Goal: Information Seeking & Learning: Learn about a topic

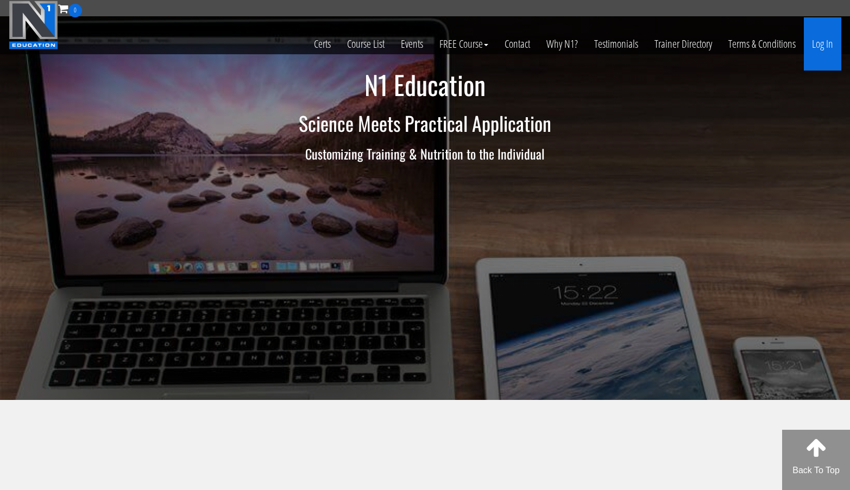
click at [820, 46] on link "Log In" at bounding box center [821, 43] width 37 height 53
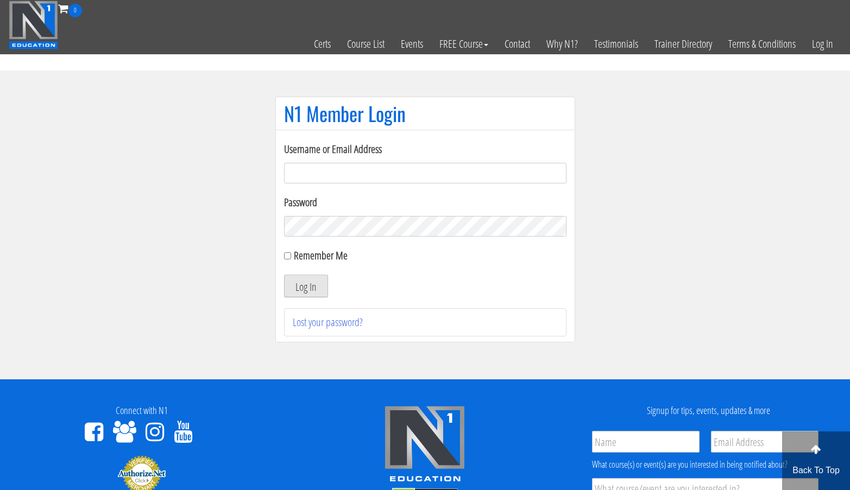
type input "aprilhenderson@outlook.com"
click at [299, 290] on button "Log In" at bounding box center [306, 286] width 44 height 23
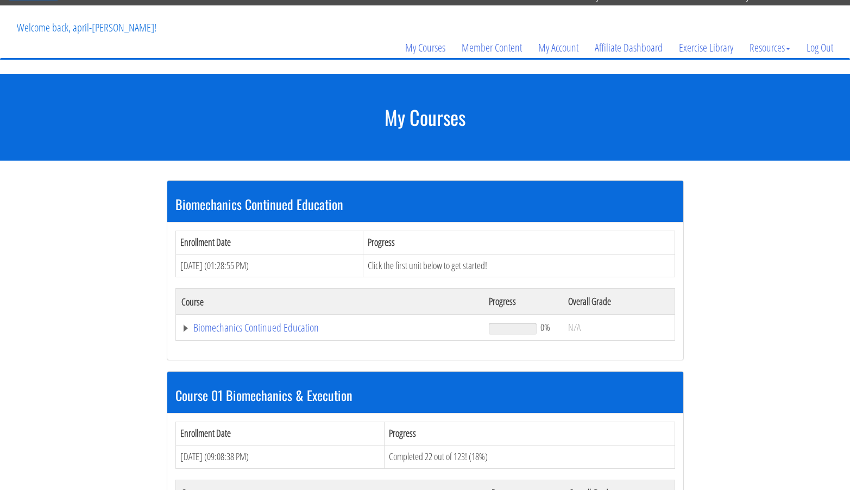
scroll to position [50, 0]
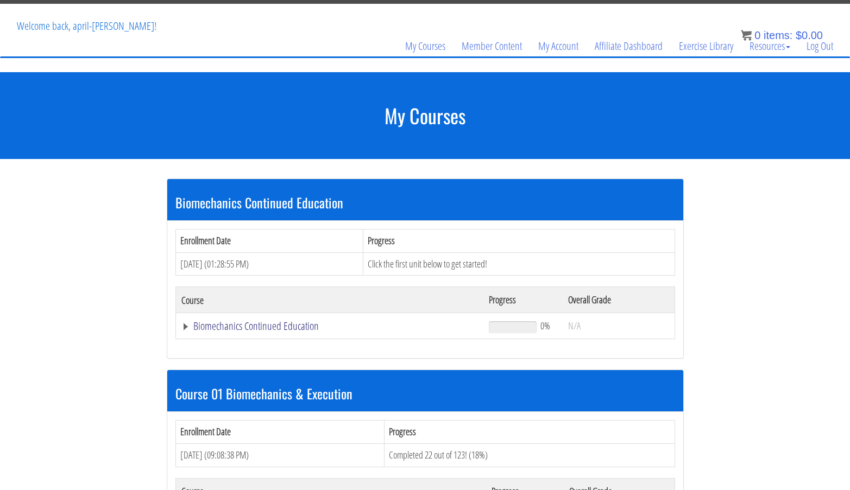
click at [236, 330] on link "Biomechanics Continued Education" at bounding box center [329, 326] width 297 height 11
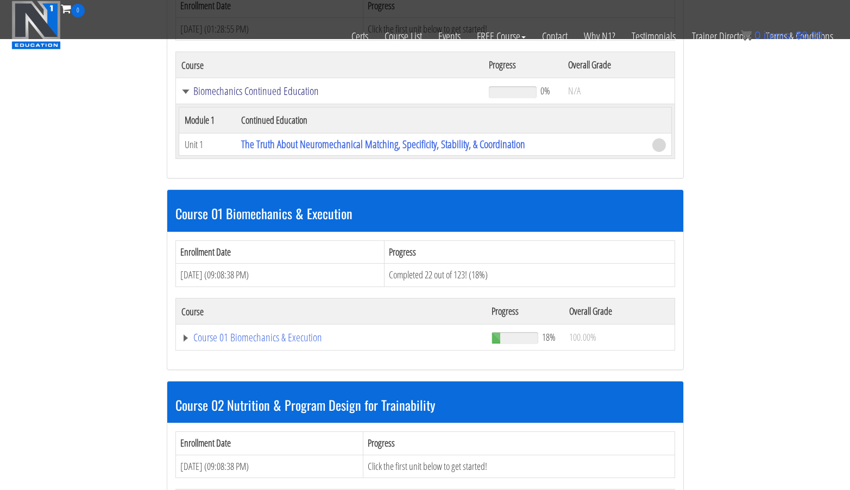
scroll to position [218, 0]
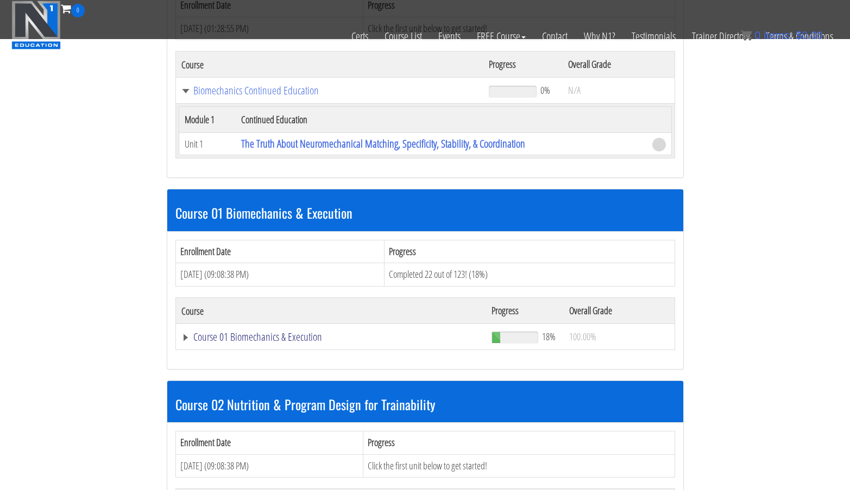
click at [297, 96] on link "Course 01 Biomechanics & Execution" at bounding box center [329, 90] width 297 height 11
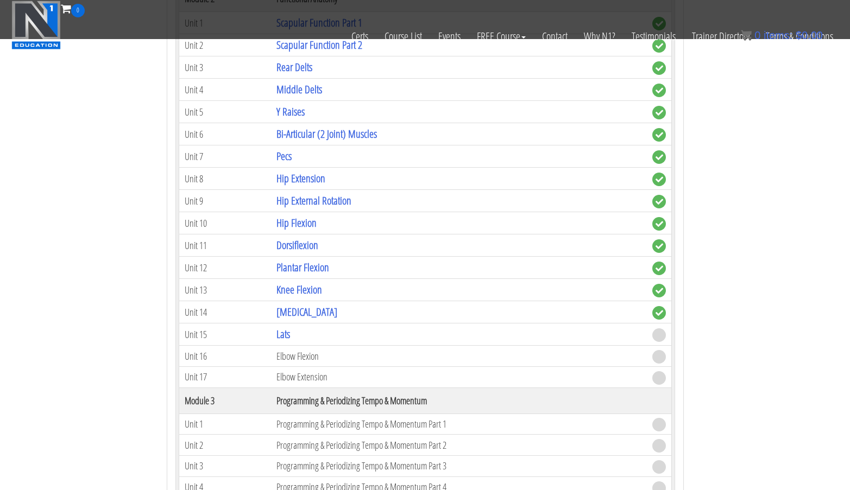
scroll to position [812, 0]
click at [284, 334] on link "Lats" at bounding box center [283, 333] width 14 height 15
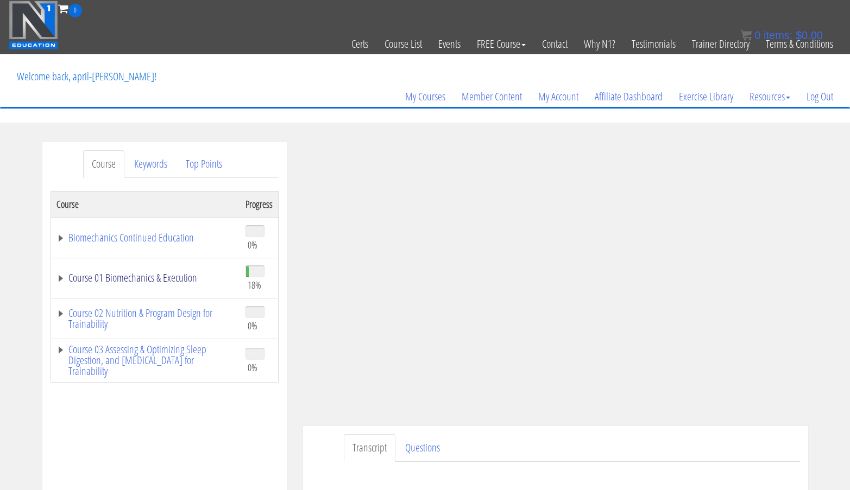
click at [168, 277] on link "Course 01 Biomechanics & Execution" at bounding box center [145, 278] width 178 height 11
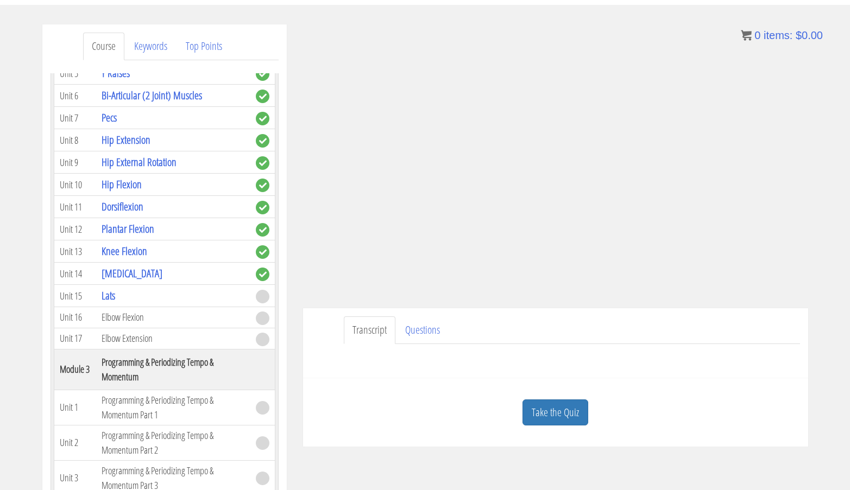
scroll to position [174, 0]
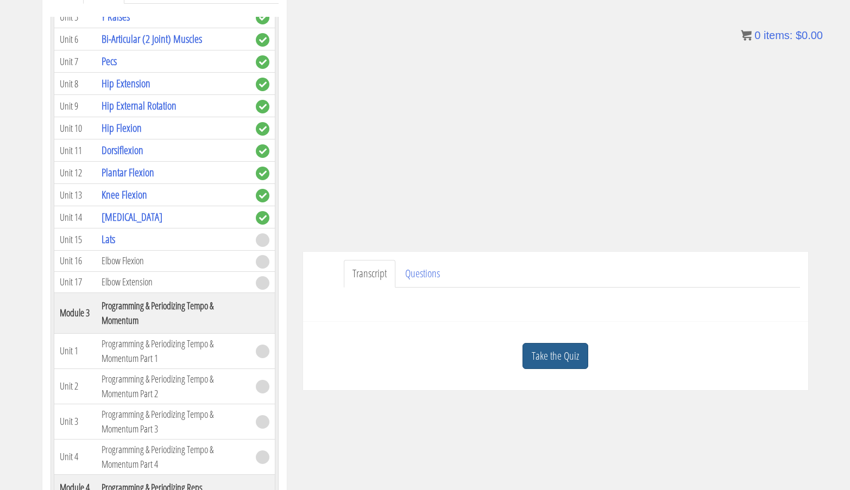
click at [558, 361] on link "Take the Quiz" at bounding box center [555, 356] width 66 height 27
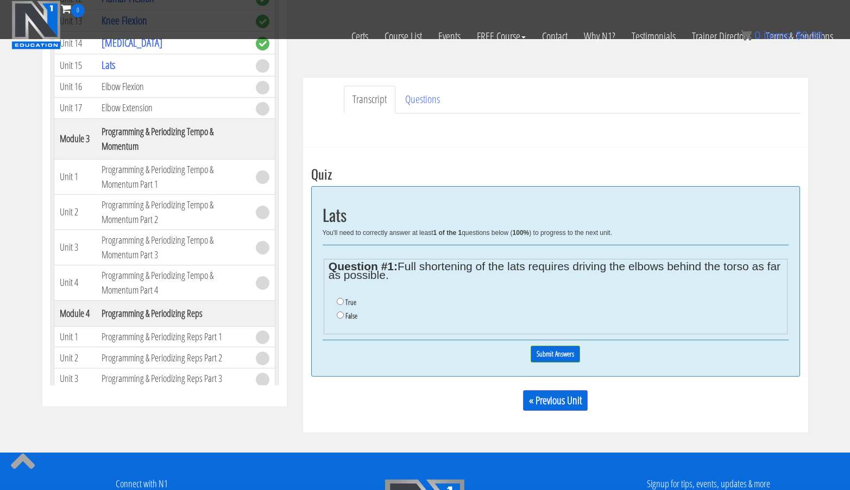
scroll to position [280, 0]
click at [339, 303] on input "True" at bounding box center [340, 302] width 7 height 7
radio input "true"
click at [559, 358] on input "Submit Answers" at bounding box center [554, 354] width 49 height 17
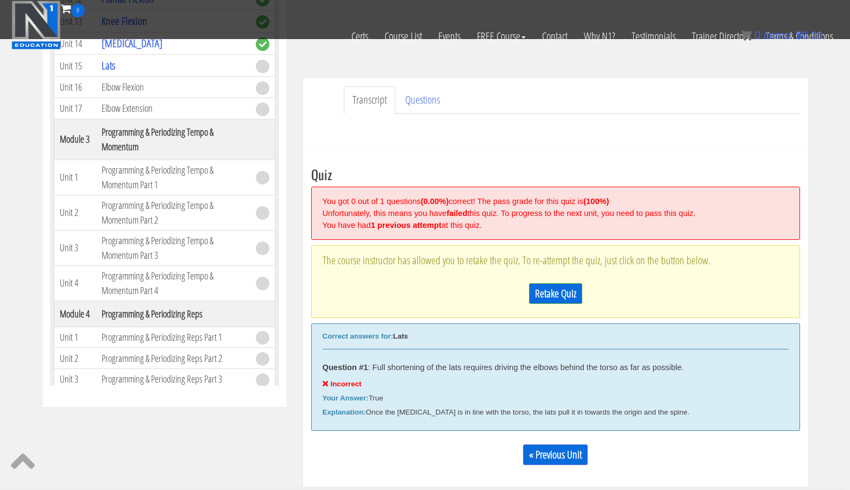
scroll to position [412, 0]
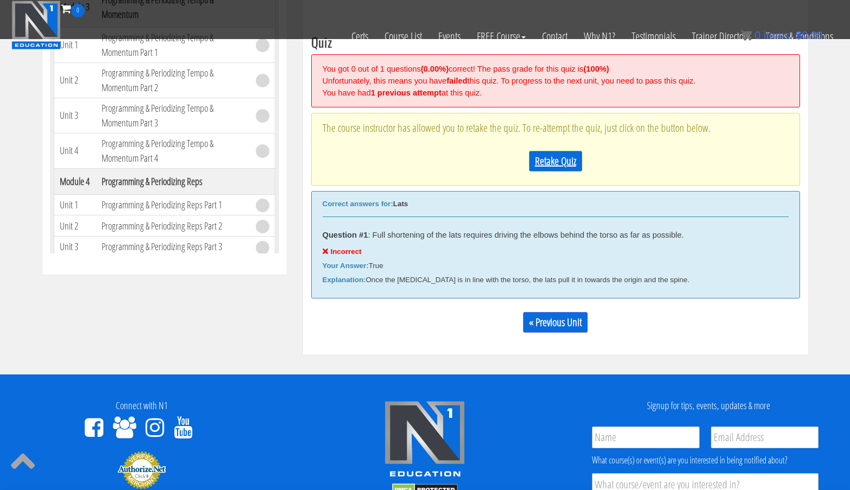
click at [547, 156] on link "Retake Quiz" at bounding box center [555, 161] width 53 height 21
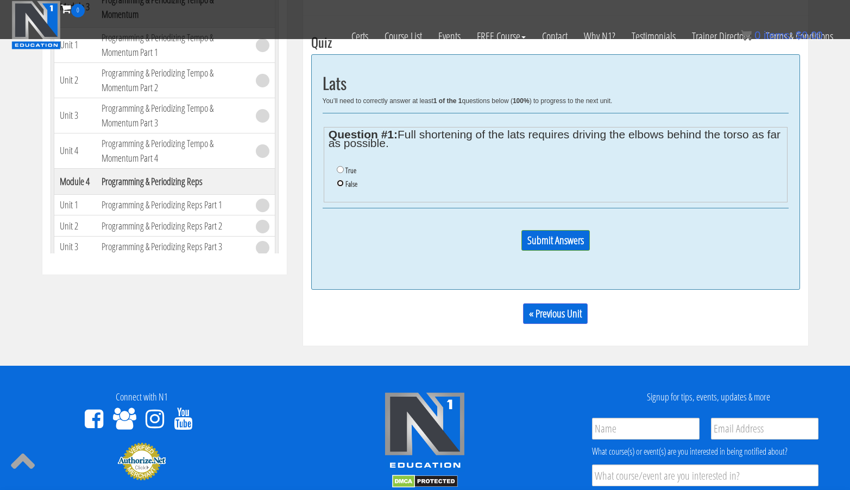
click at [339, 183] on input "False" at bounding box center [340, 183] width 7 height 7
radio input "true"
click at [544, 236] on input "Submit Answers" at bounding box center [555, 240] width 68 height 21
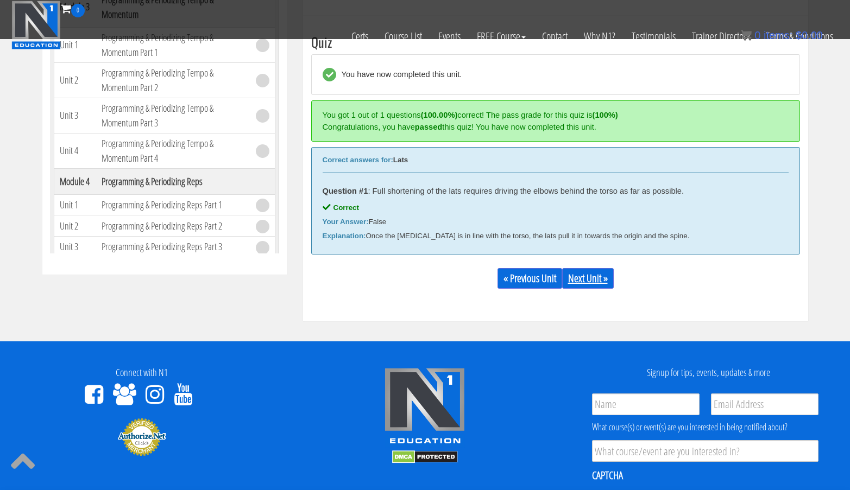
click at [589, 278] on link "Next Unit »" at bounding box center [588, 278] width 52 height 21
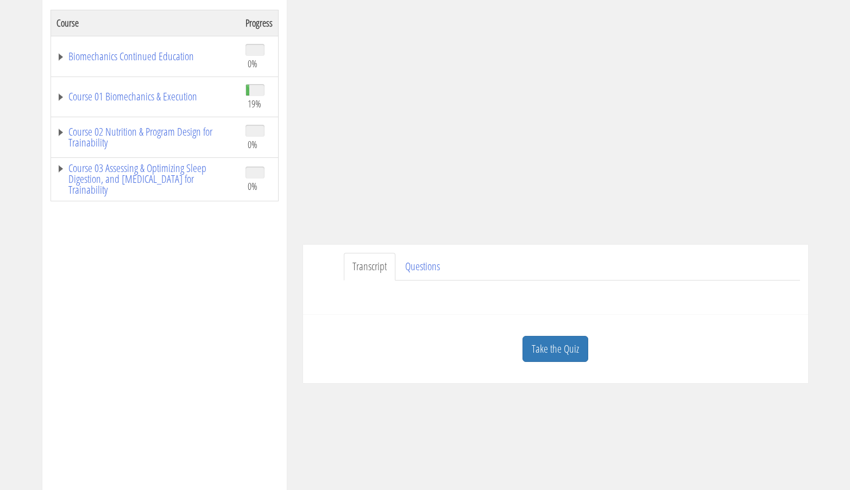
scroll to position [181, 0]
click at [172, 100] on link "Course 01 Biomechanics & Execution" at bounding box center [145, 97] width 178 height 11
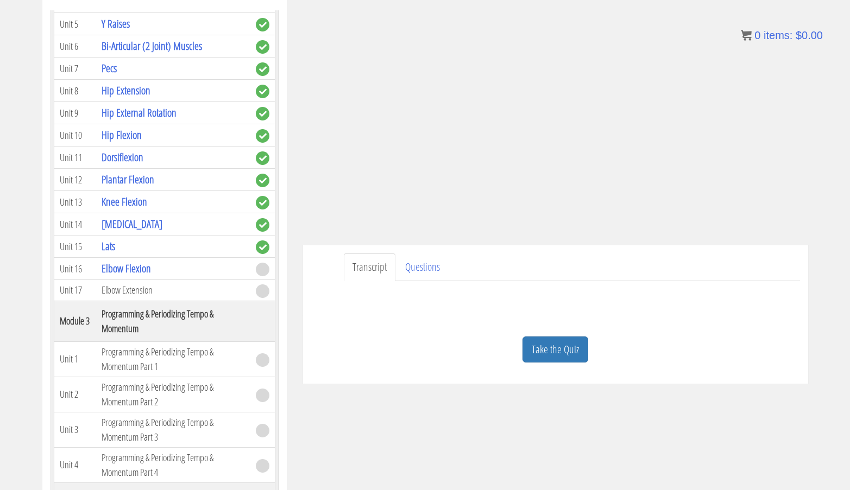
scroll to position [449, 0]
click at [111, 248] on link "Lats" at bounding box center [109, 246] width 14 height 15
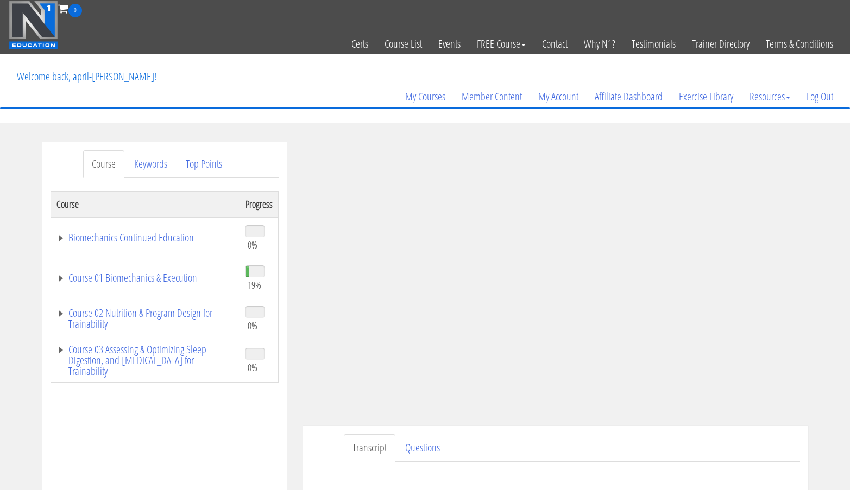
scroll to position [201, 0]
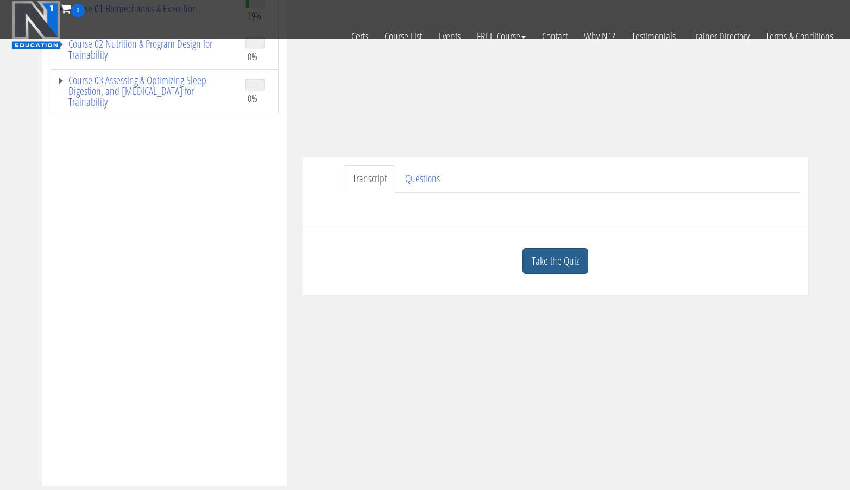
click at [550, 264] on link "Take the Quiz" at bounding box center [555, 261] width 66 height 27
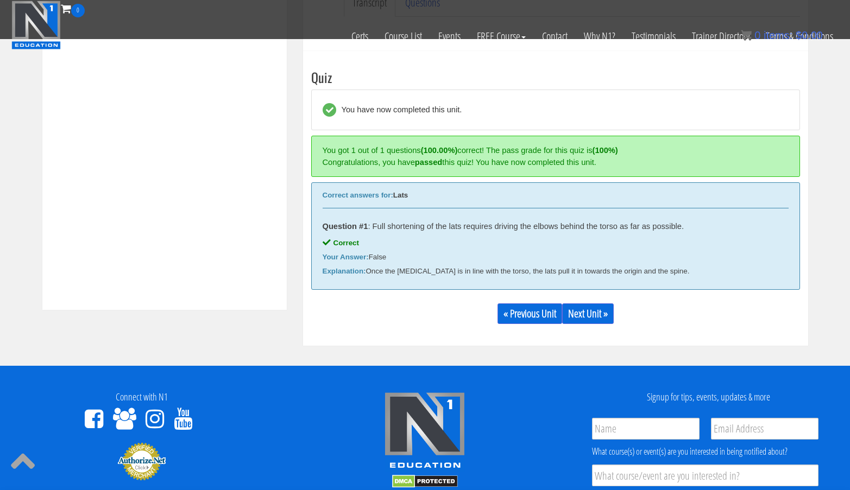
scroll to position [377, 0]
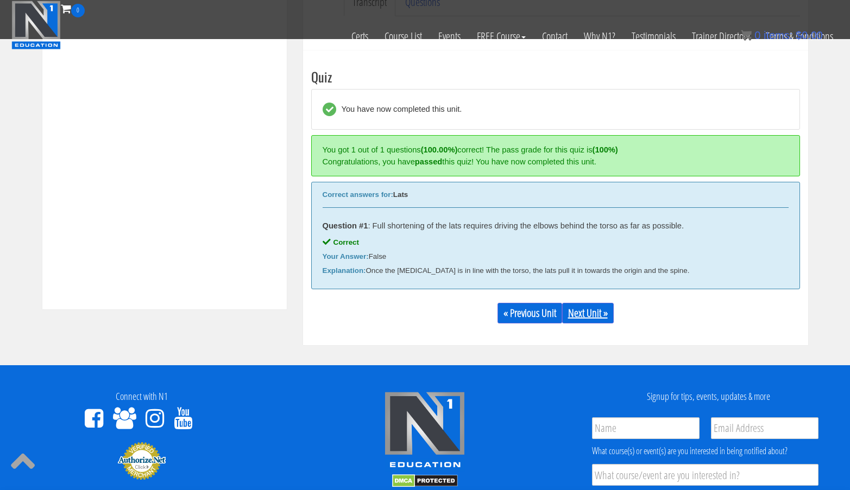
click at [591, 318] on link "Next Unit »" at bounding box center [588, 313] width 52 height 21
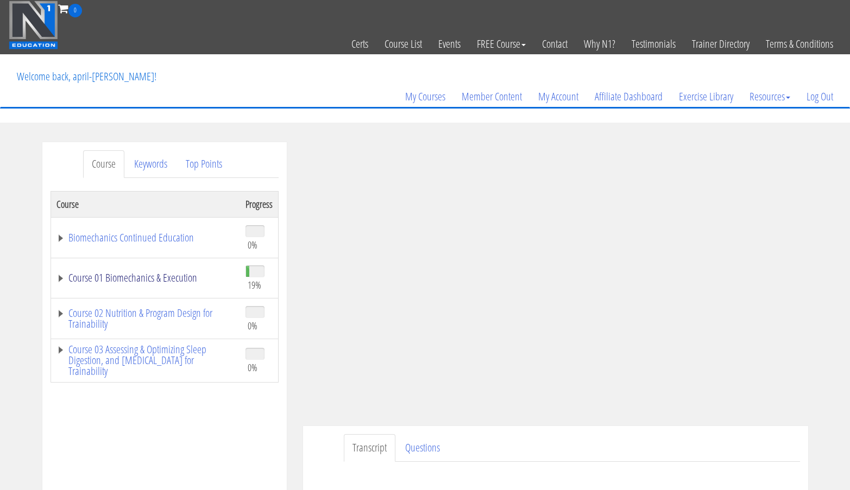
click at [170, 277] on link "Course 01 Biomechanics & Execution" at bounding box center [145, 278] width 178 height 11
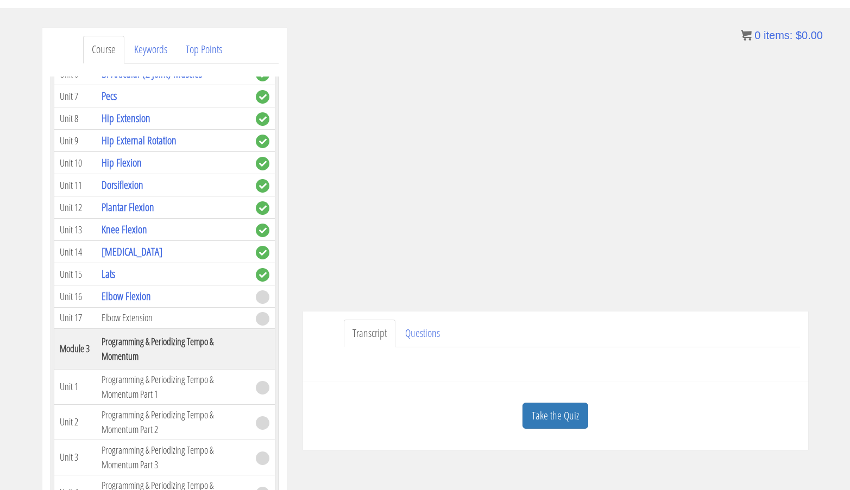
scroll to position [116, 0]
click at [557, 407] on link "Take the Quiz" at bounding box center [555, 415] width 66 height 27
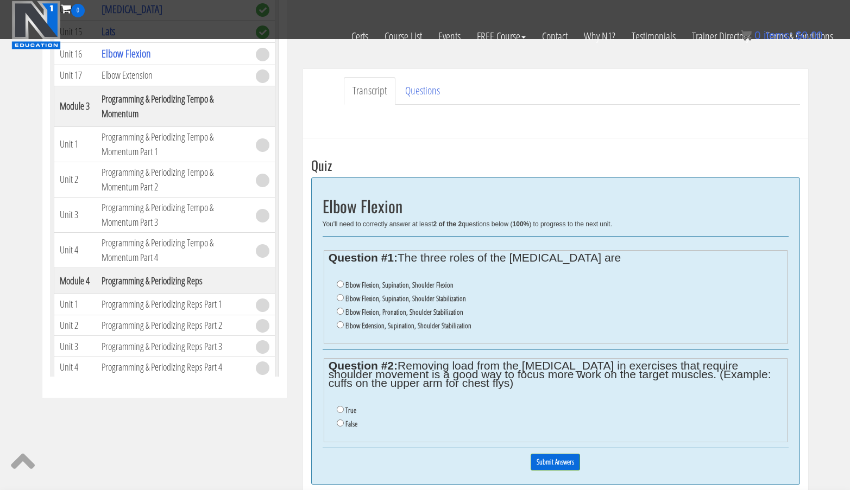
scroll to position [290, 0]
click at [339, 297] on input "Elbow Flexion, Supination, Shoulder Stabilization" at bounding box center [340, 296] width 7 height 7
radio input "true"
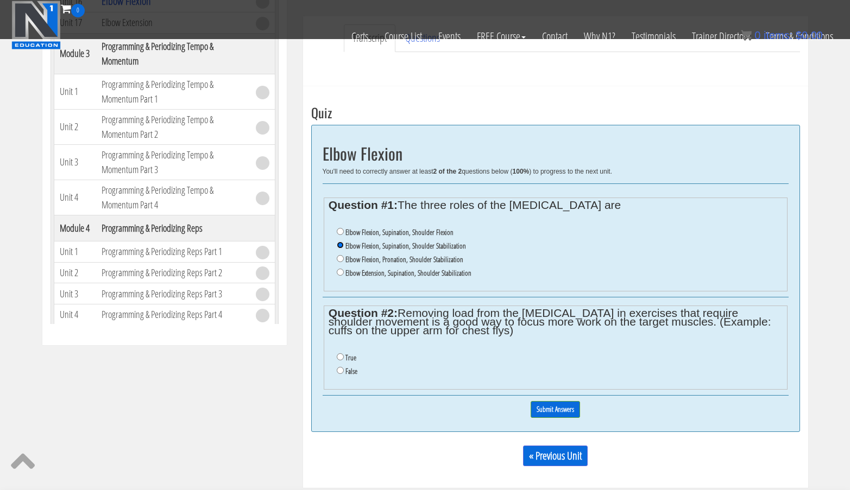
scroll to position [342, 0]
click at [339, 372] on input "False" at bounding box center [340, 369] width 7 height 7
radio input "true"
click at [561, 410] on input "Submit Answers" at bounding box center [554, 409] width 49 height 17
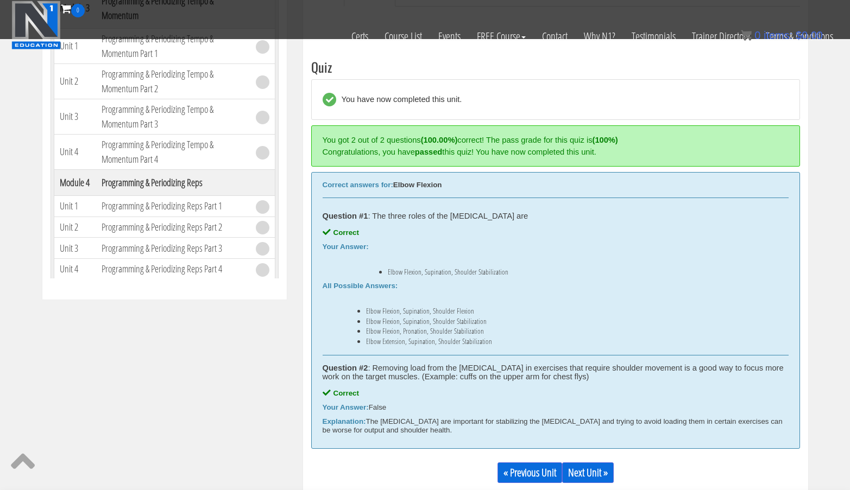
scroll to position [412, 0]
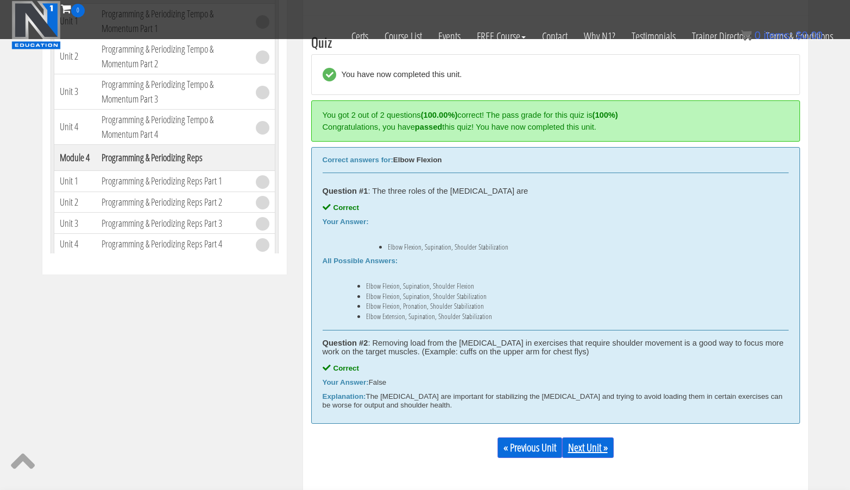
click at [588, 445] on link "Next Unit »" at bounding box center [588, 448] width 52 height 21
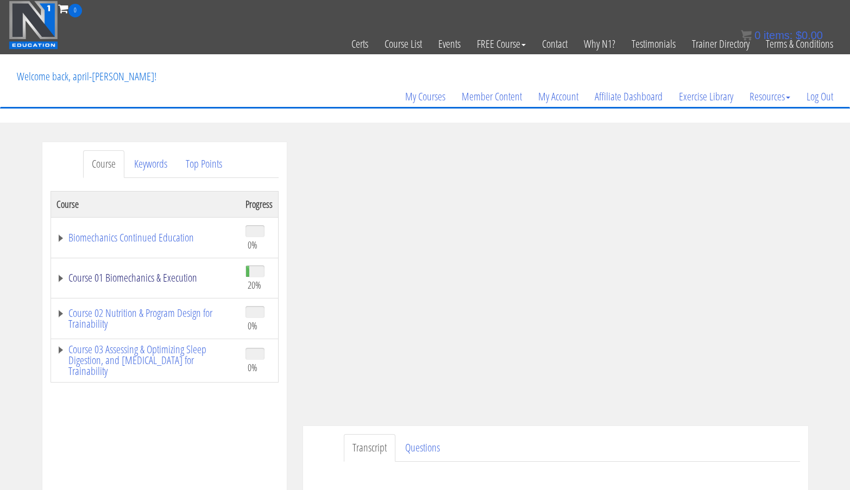
click at [155, 283] on link "Course 01 Biomechanics & Execution" at bounding box center [145, 278] width 178 height 11
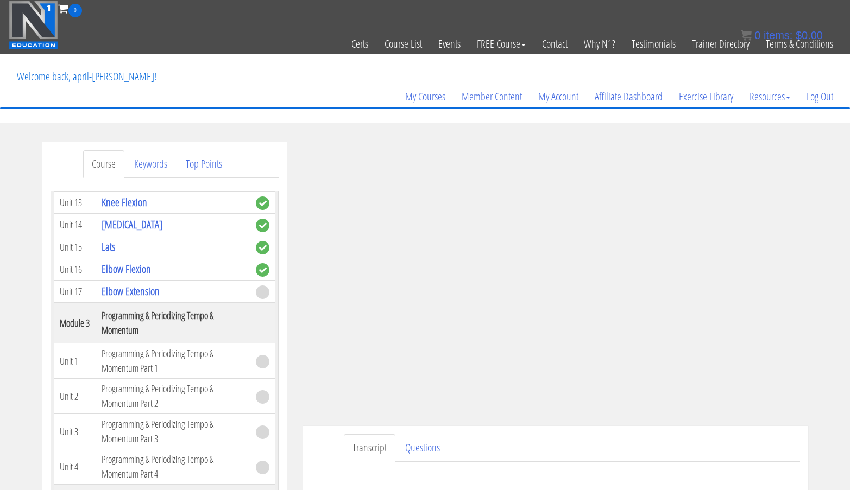
scroll to position [629, 0]
click at [141, 293] on link "Elbow Extension" at bounding box center [131, 291] width 58 height 15
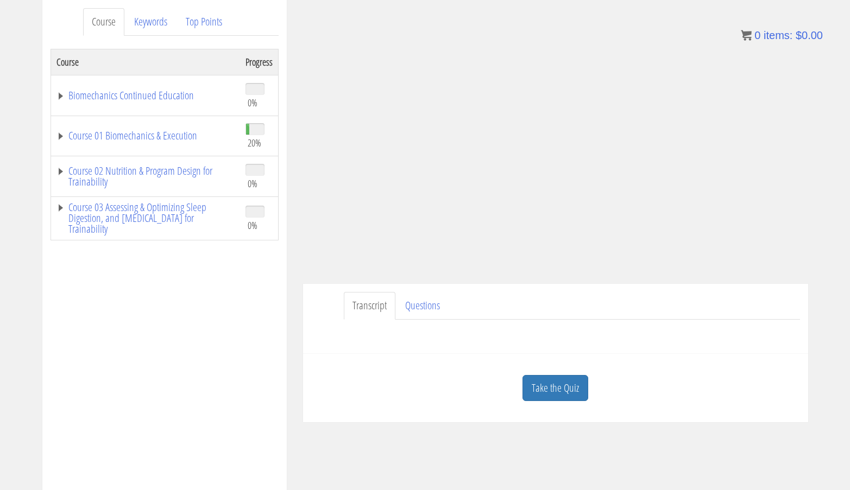
scroll to position [143, 0]
click at [557, 386] on link "Take the Quiz" at bounding box center [555, 388] width 66 height 27
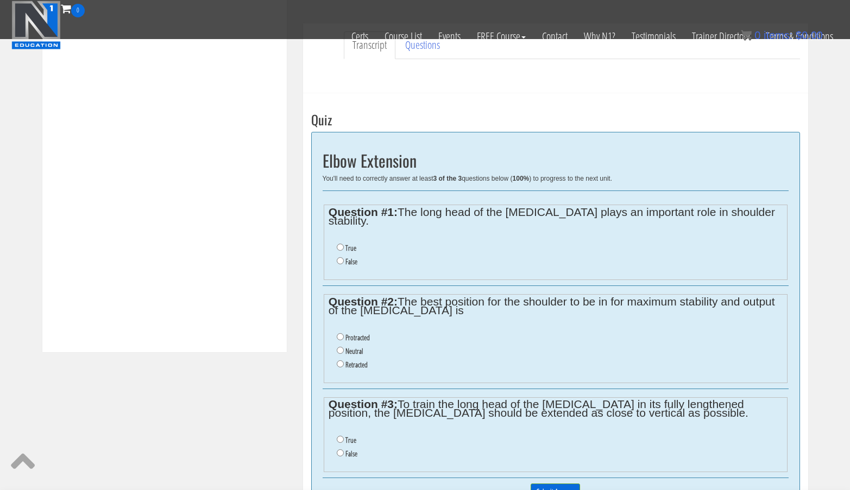
scroll to position [337, 0]
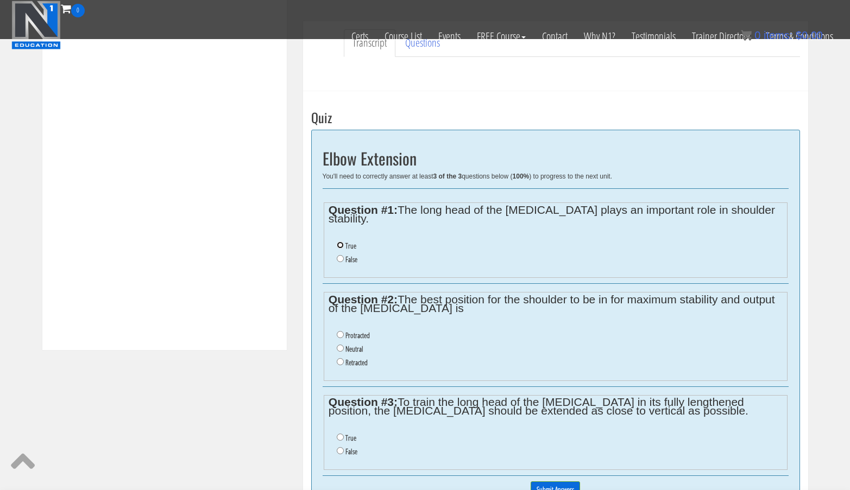
click at [340, 242] on input "True" at bounding box center [340, 245] width 7 height 7
radio input "true"
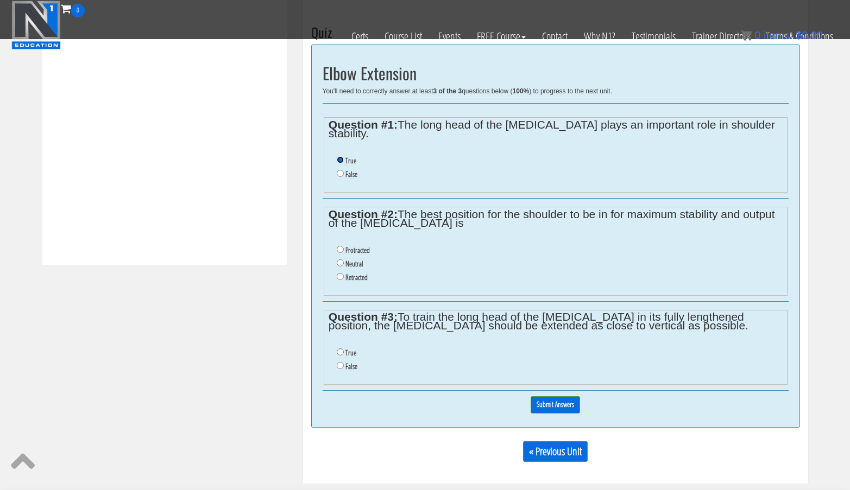
scroll to position [422, 0]
click at [343, 259] on input "Neutral" at bounding box center [340, 262] width 7 height 7
radio input "true"
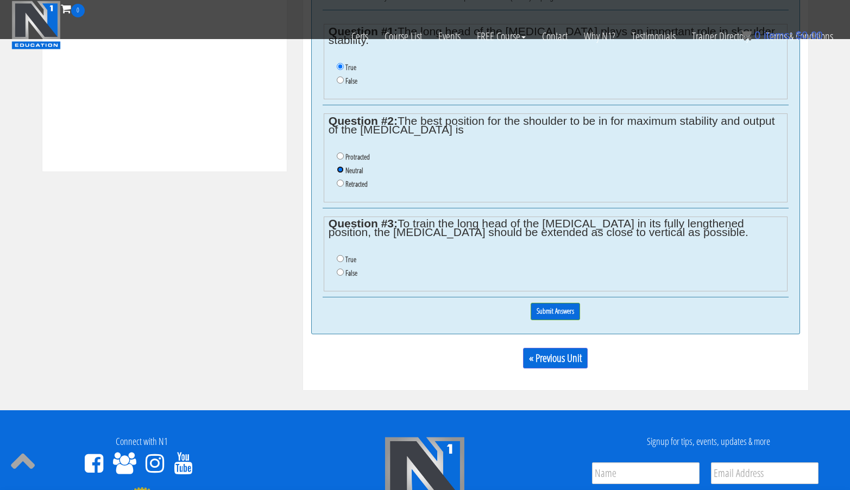
scroll to position [516, 0]
click at [339, 255] on input "True" at bounding box center [340, 258] width 7 height 7
radio input "true"
click at [546, 302] on input "Submit Answers" at bounding box center [554, 310] width 49 height 17
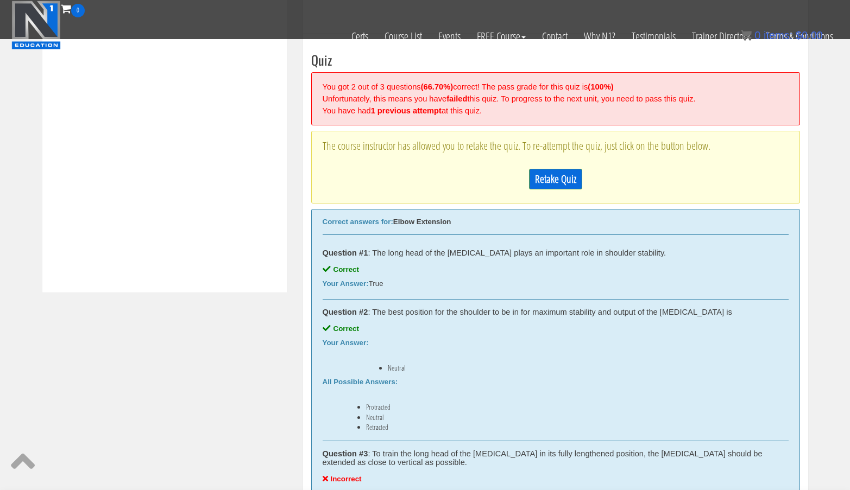
scroll to position [396, 0]
click at [560, 176] on link "Retake Quiz" at bounding box center [555, 177] width 53 height 21
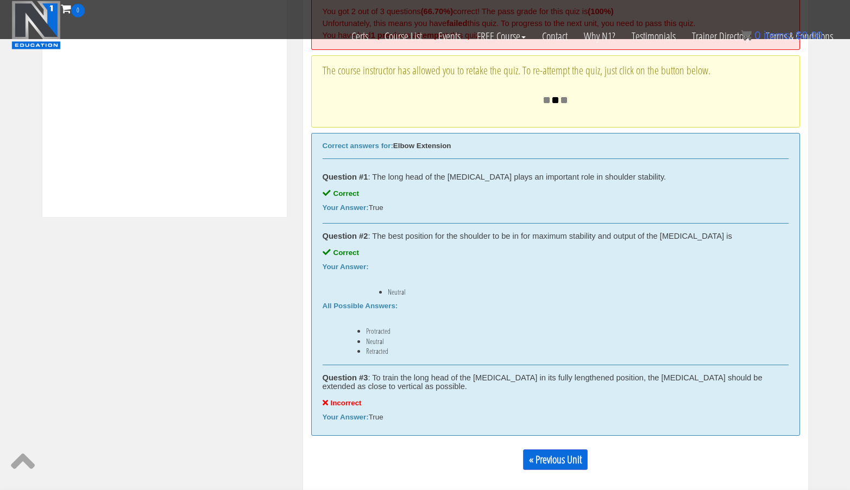
scroll to position [469, 0]
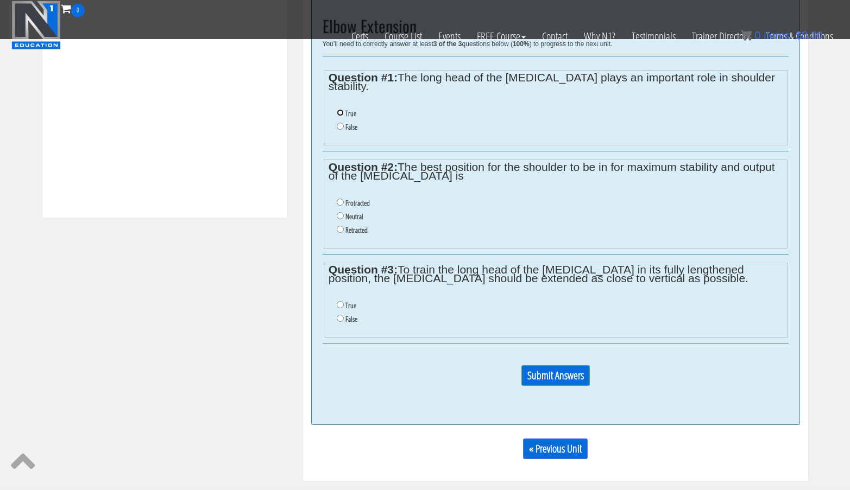
click at [340, 109] on input "True" at bounding box center [340, 112] width 7 height 7
radio input "true"
click at [340, 212] on input "Neutral" at bounding box center [340, 215] width 7 height 7
radio input "true"
click at [339, 315] on input "False" at bounding box center [340, 318] width 7 height 7
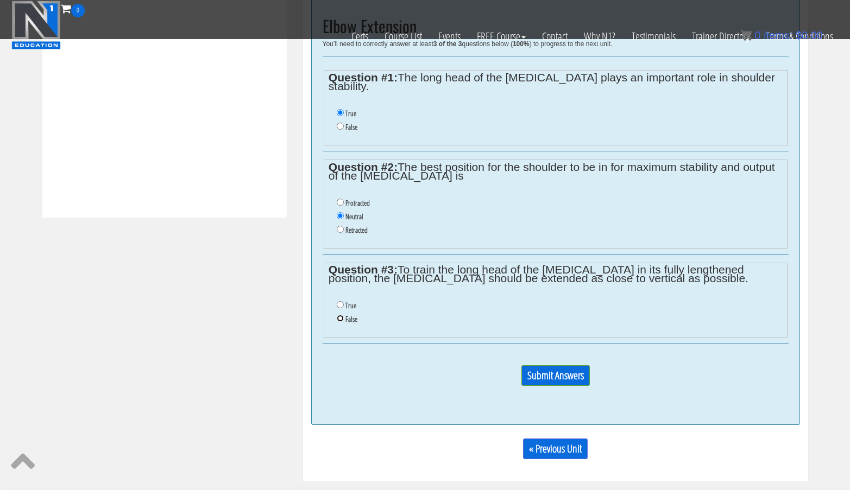
radio input "true"
click at [556, 376] on input "Submit Answers" at bounding box center [555, 375] width 68 height 21
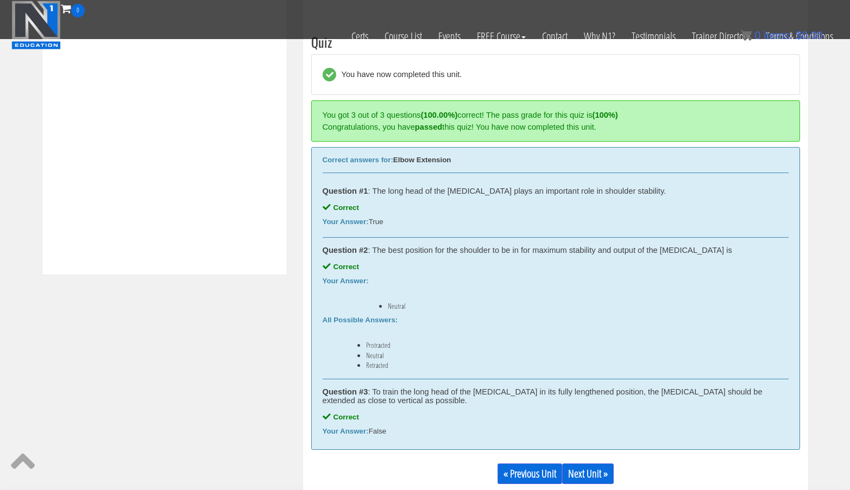
scroll to position [502, 0]
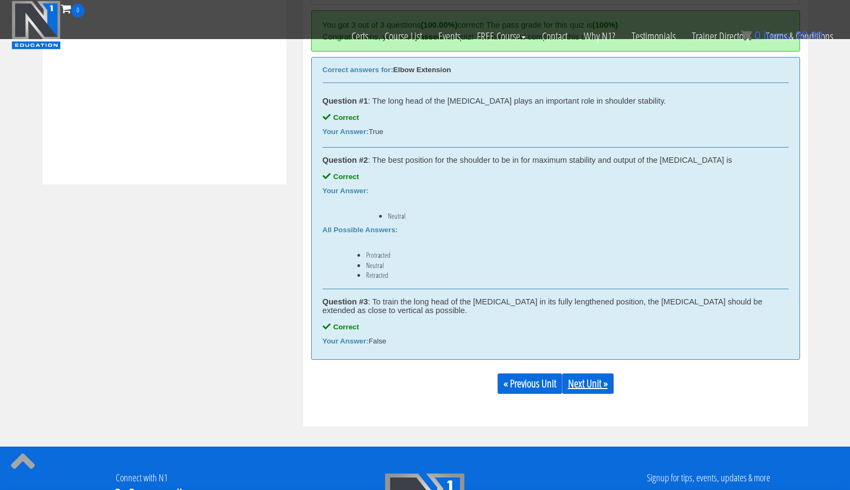
click at [580, 387] on link "Next Unit »" at bounding box center [588, 383] width 52 height 21
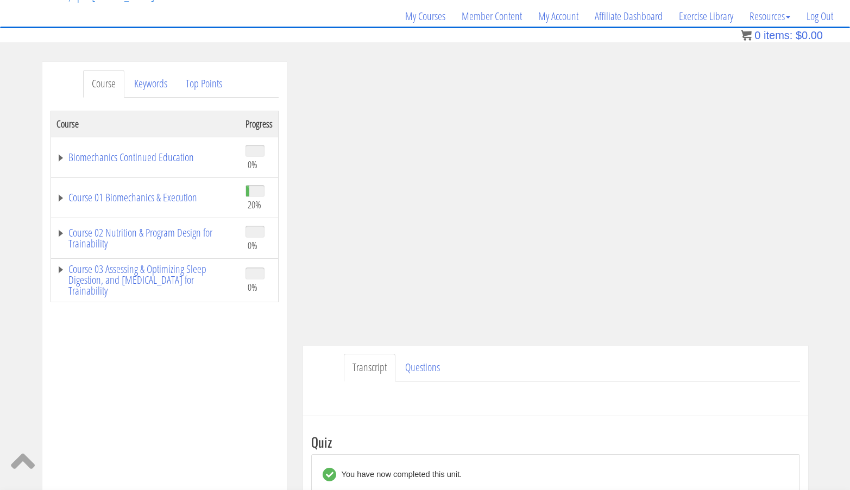
scroll to position [86, 0]
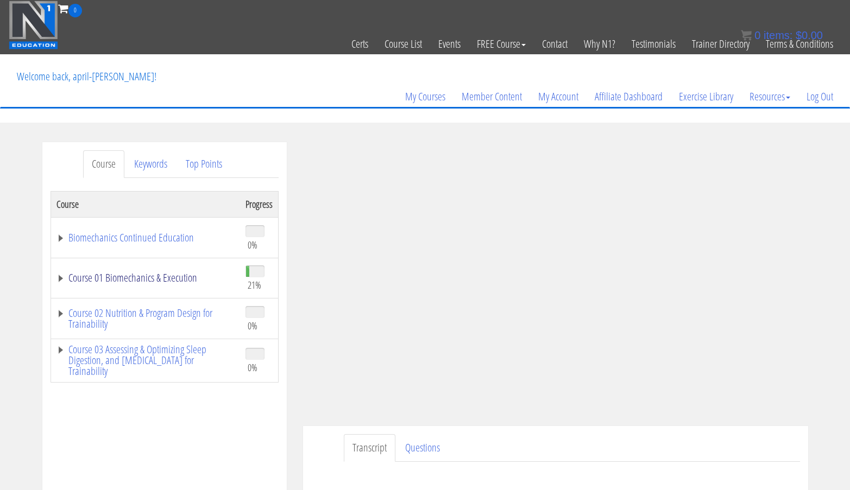
click at [140, 277] on link "Course 01 Biomechanics & Execution" at bounding box center [145, 278] width 178 height 11
